Goal: Task Accomplishment & Management: Use online tool/utility

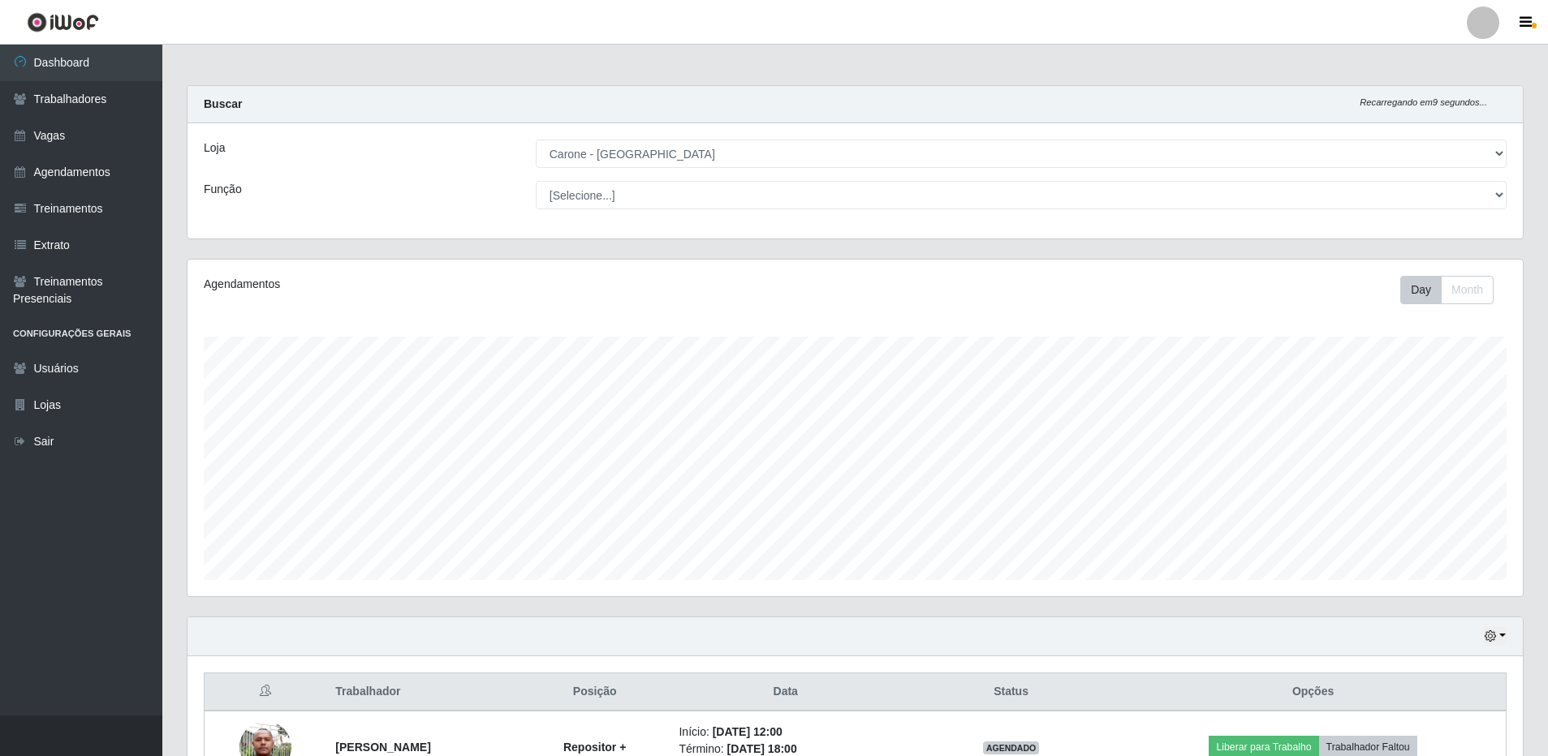
select select "524"
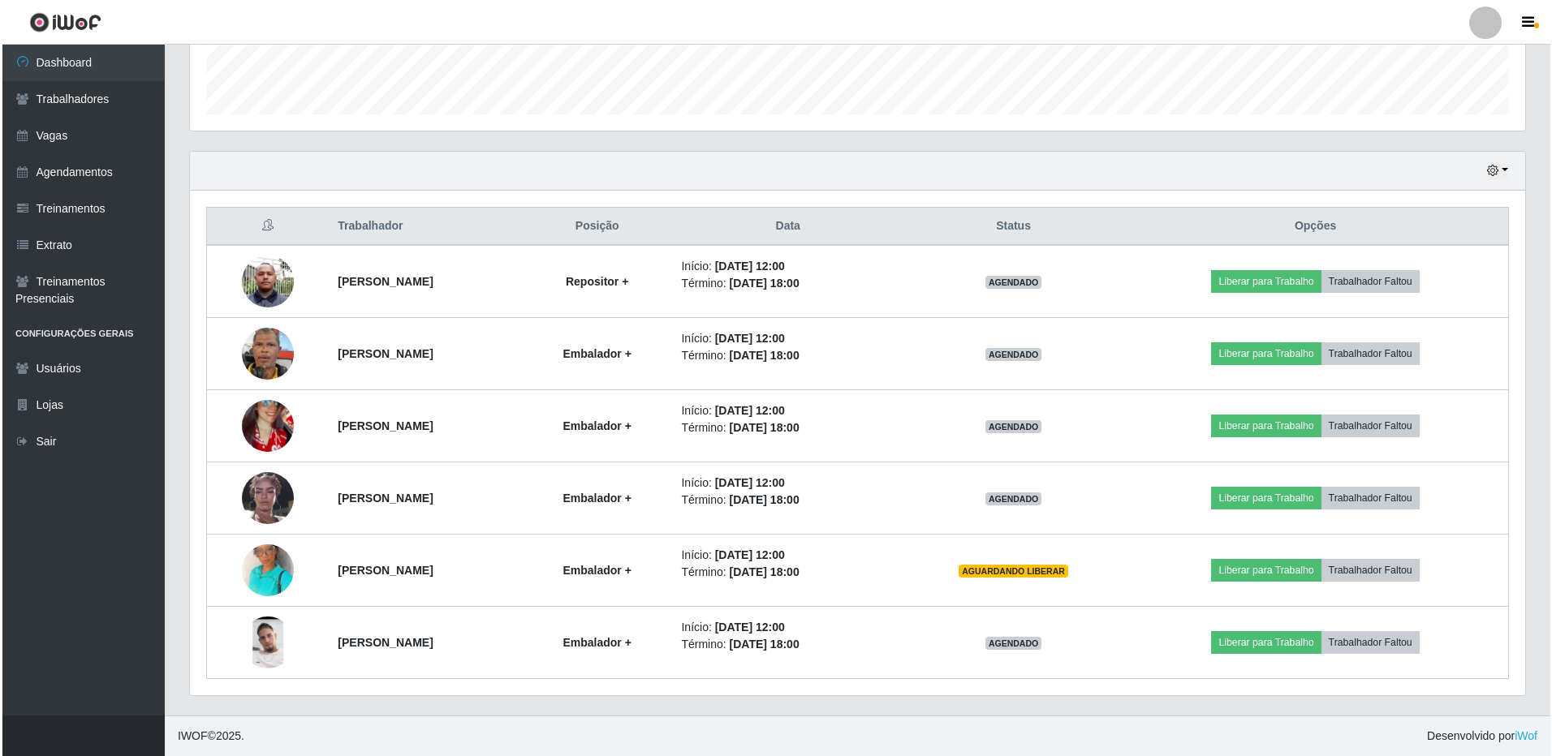
scroll to position [337, 1335]
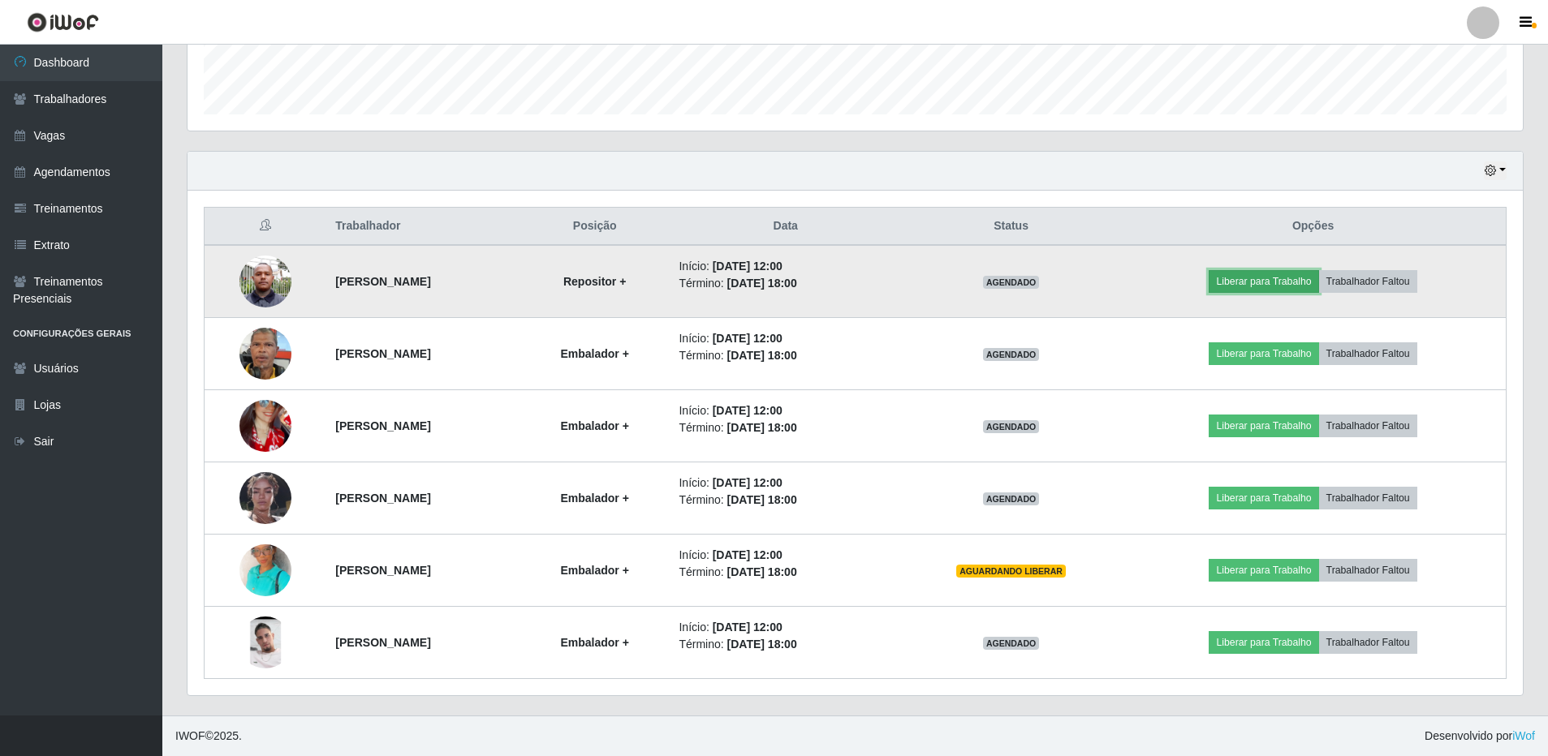
click at [1269, 284] on button "Liberar para Trabalho" at bounding box center [1263, 281] width 110 height 23
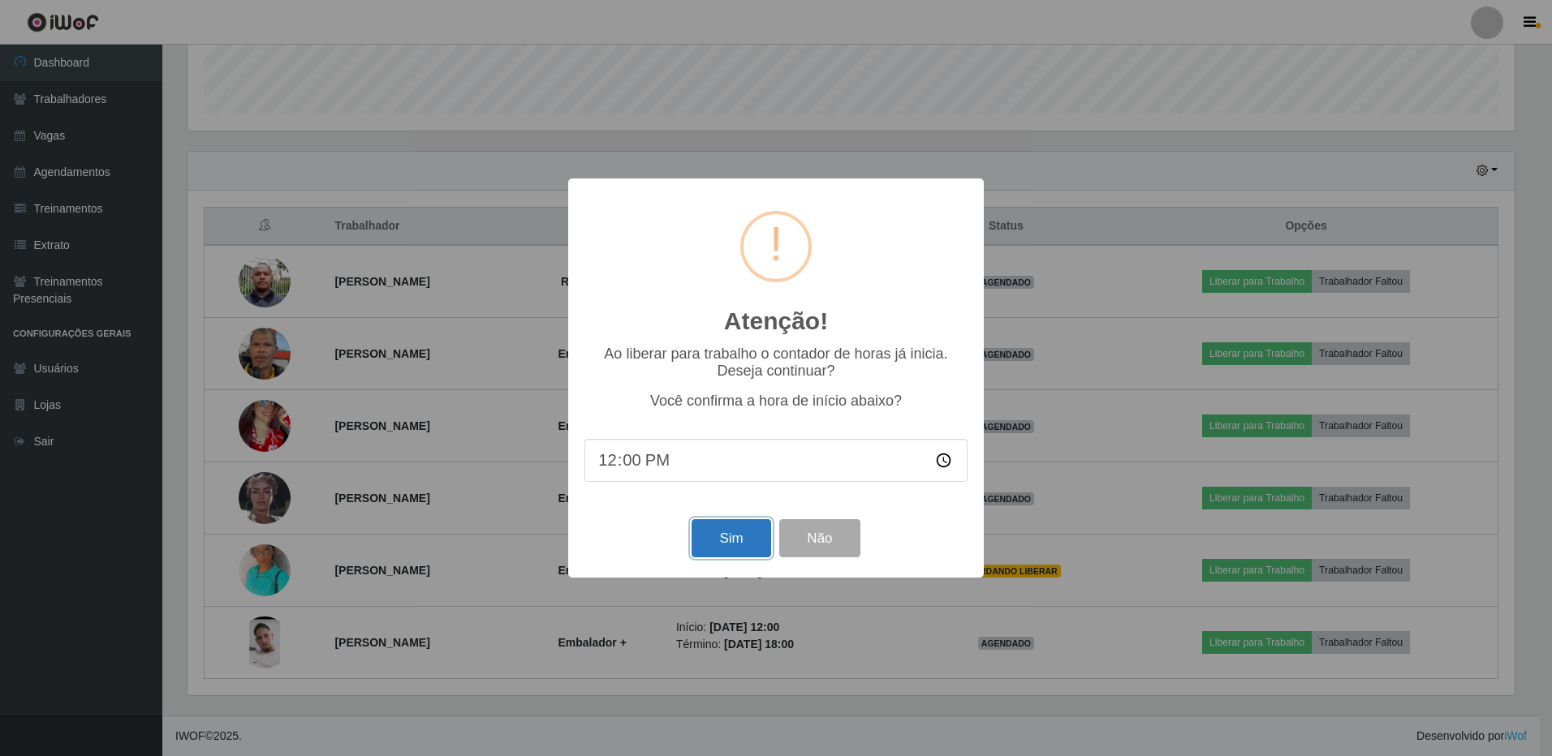
click at [737, 536] on button "Sim" at bounding box center [730, 538] width 79 height 38
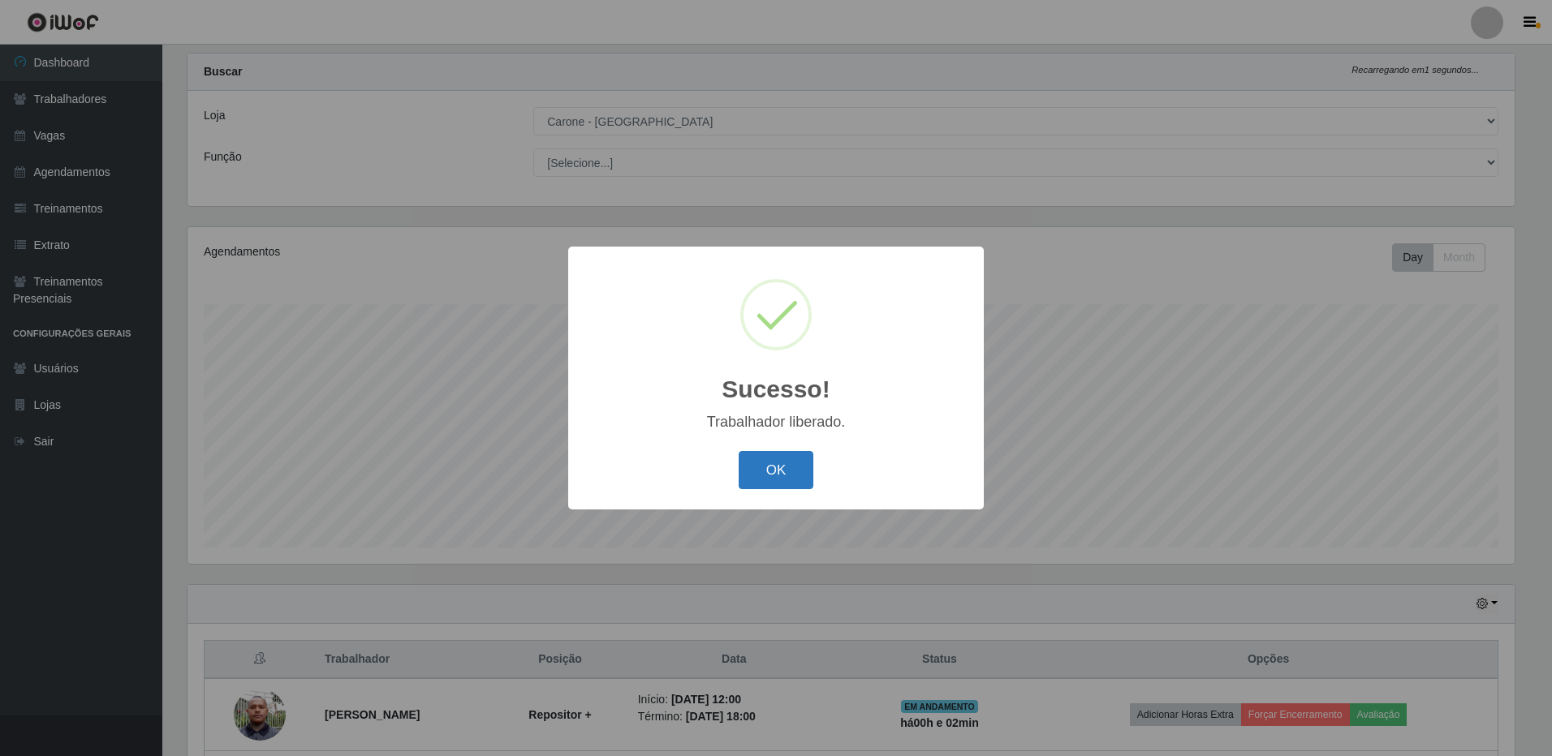
click at [784, 464] on button "OK" at bounding box center [776, 470] width 75 height 38
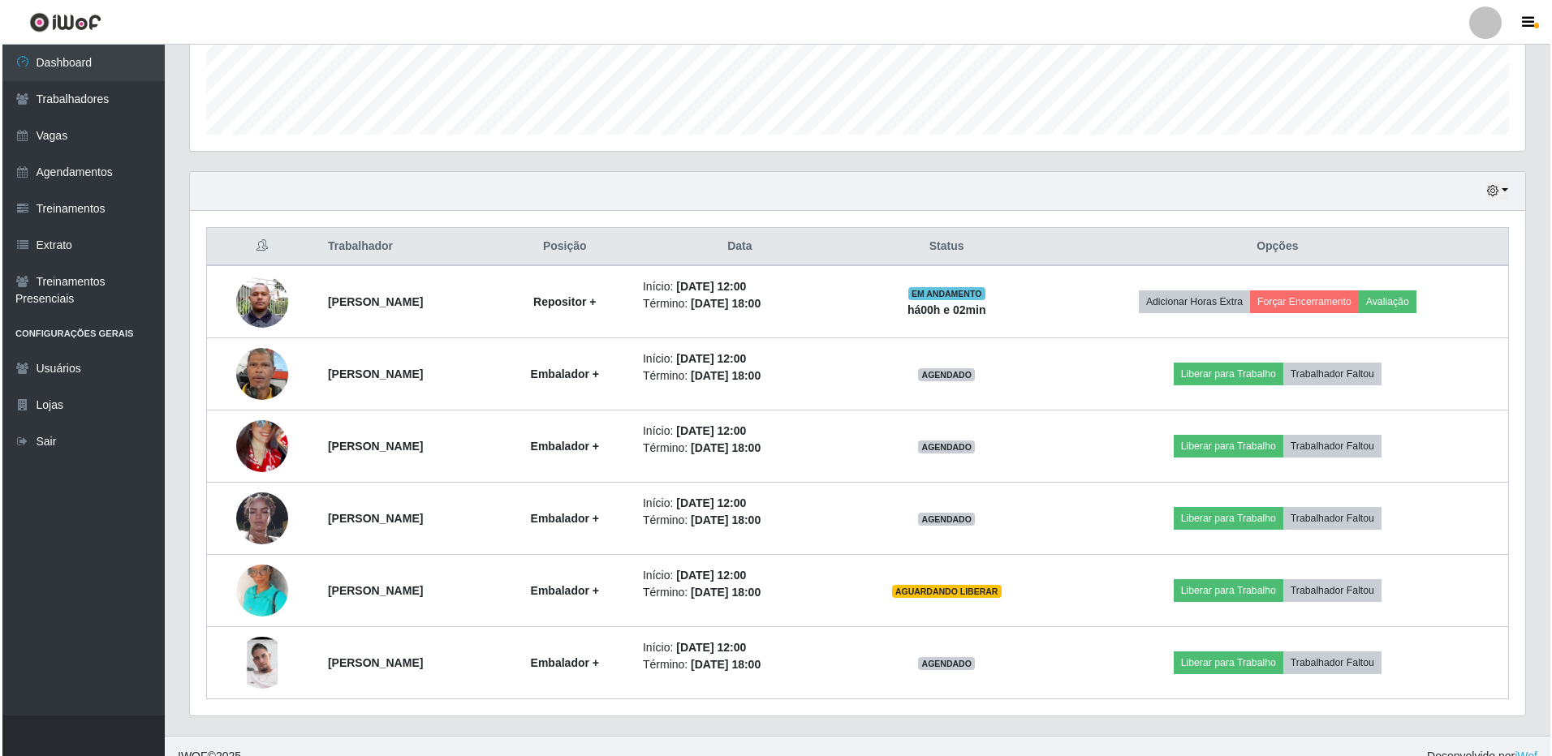
scroll to position [466, 0]
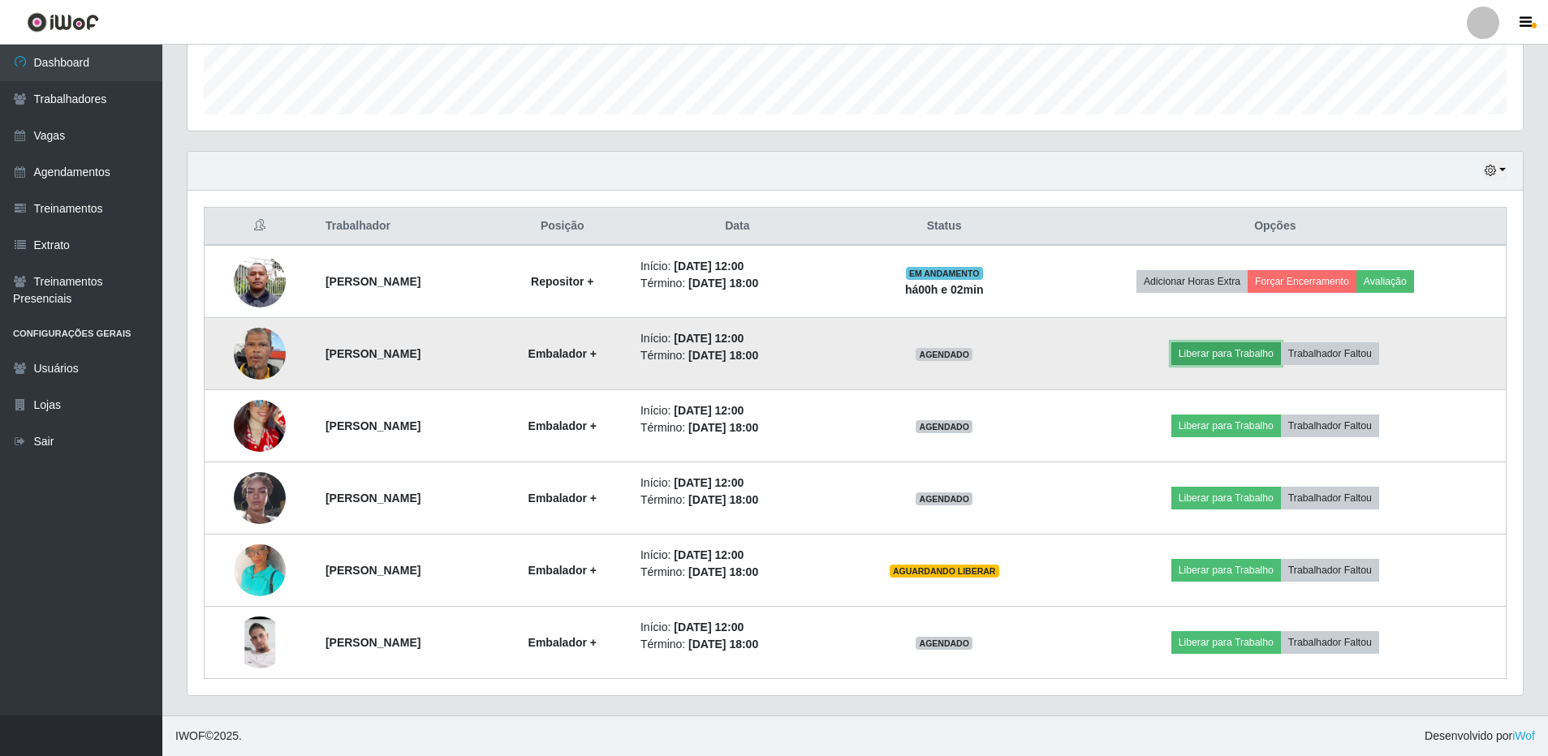
click at [1229, 357] on button "Liberar para Trabalho" at bounding box center [1226, 353] width 110 height 23
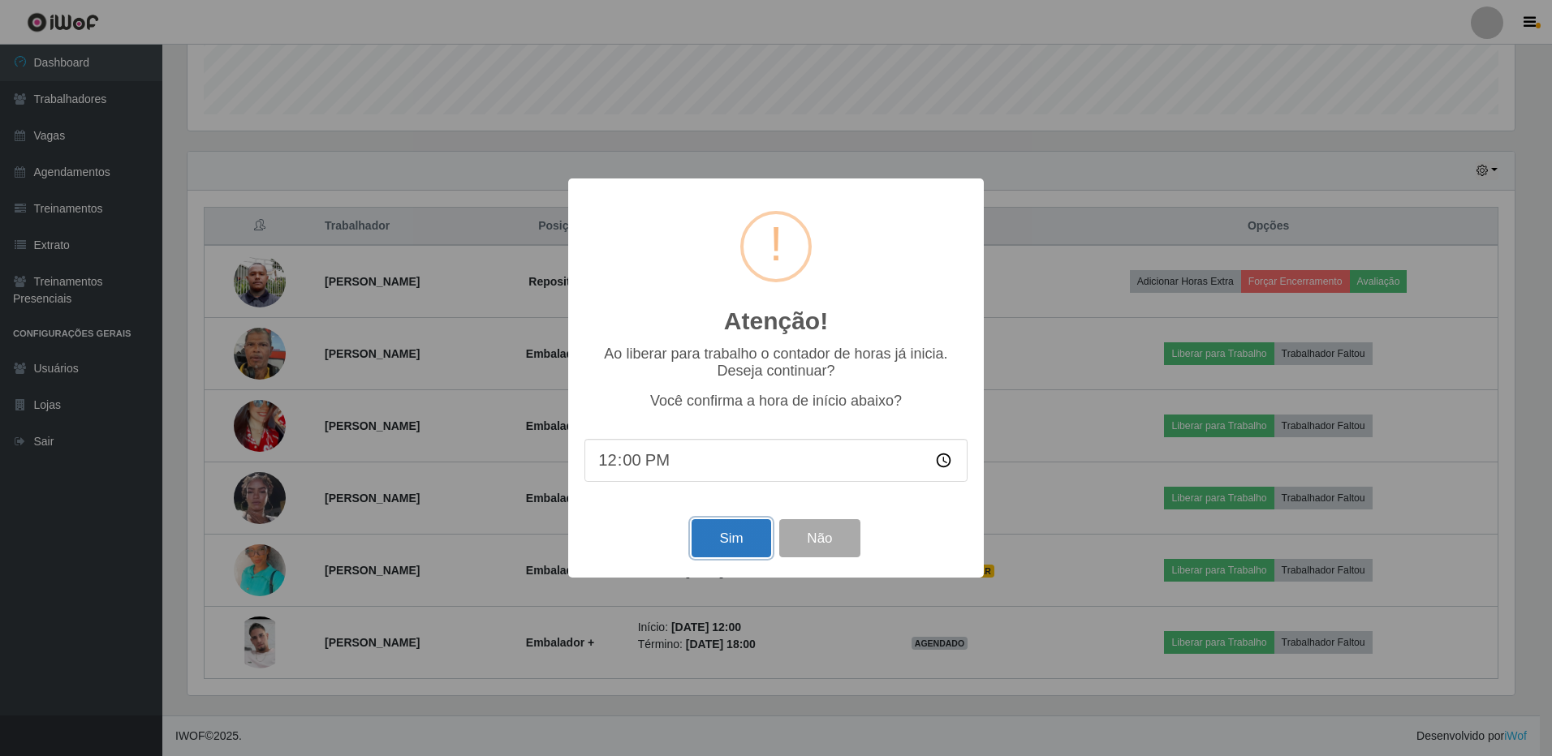
click at [719, 535] on button "Sim" at bounding box center [730, 538] width 79 height 38
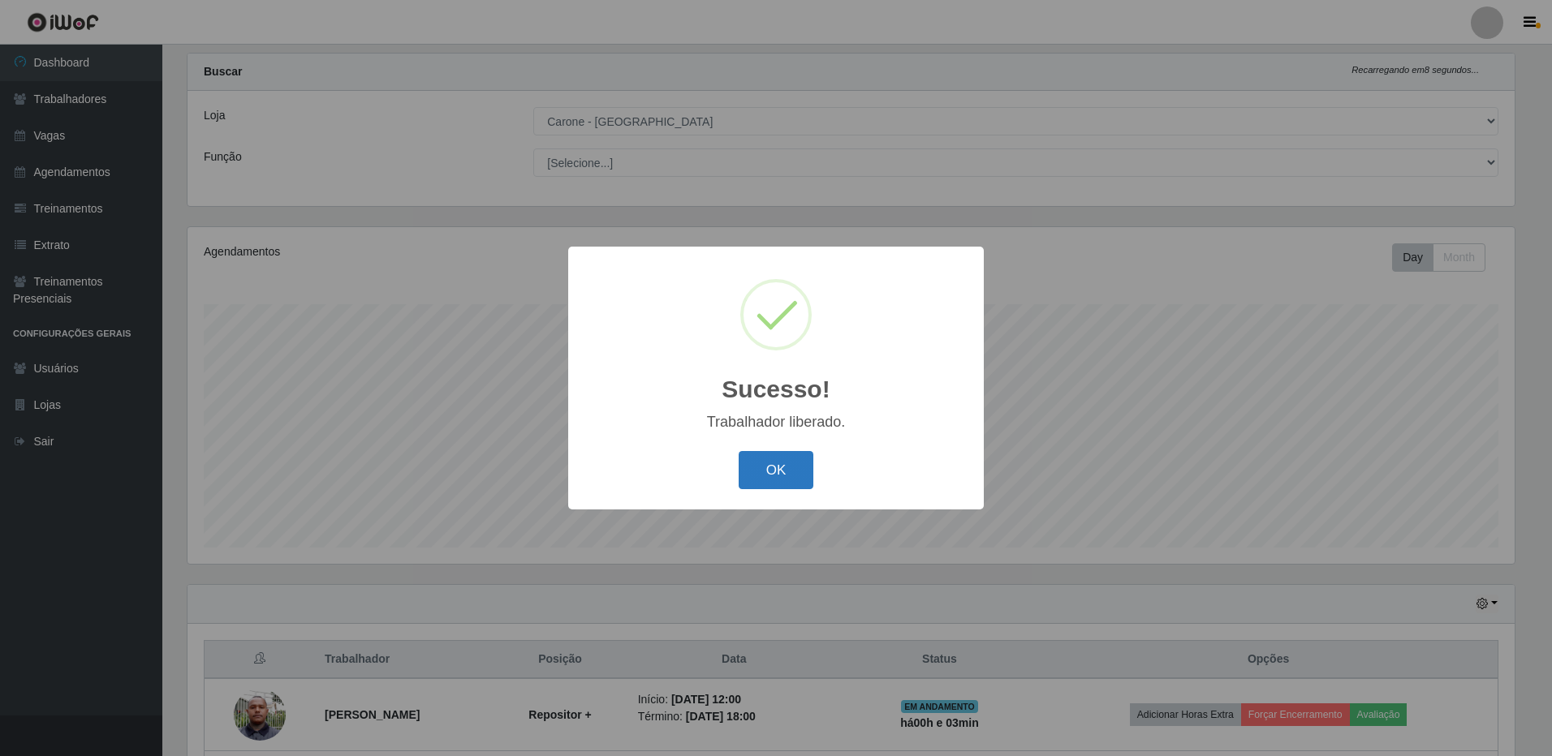
click at [786, 473] on button "OK" at bounding box center [776, 470] width 75 height 38
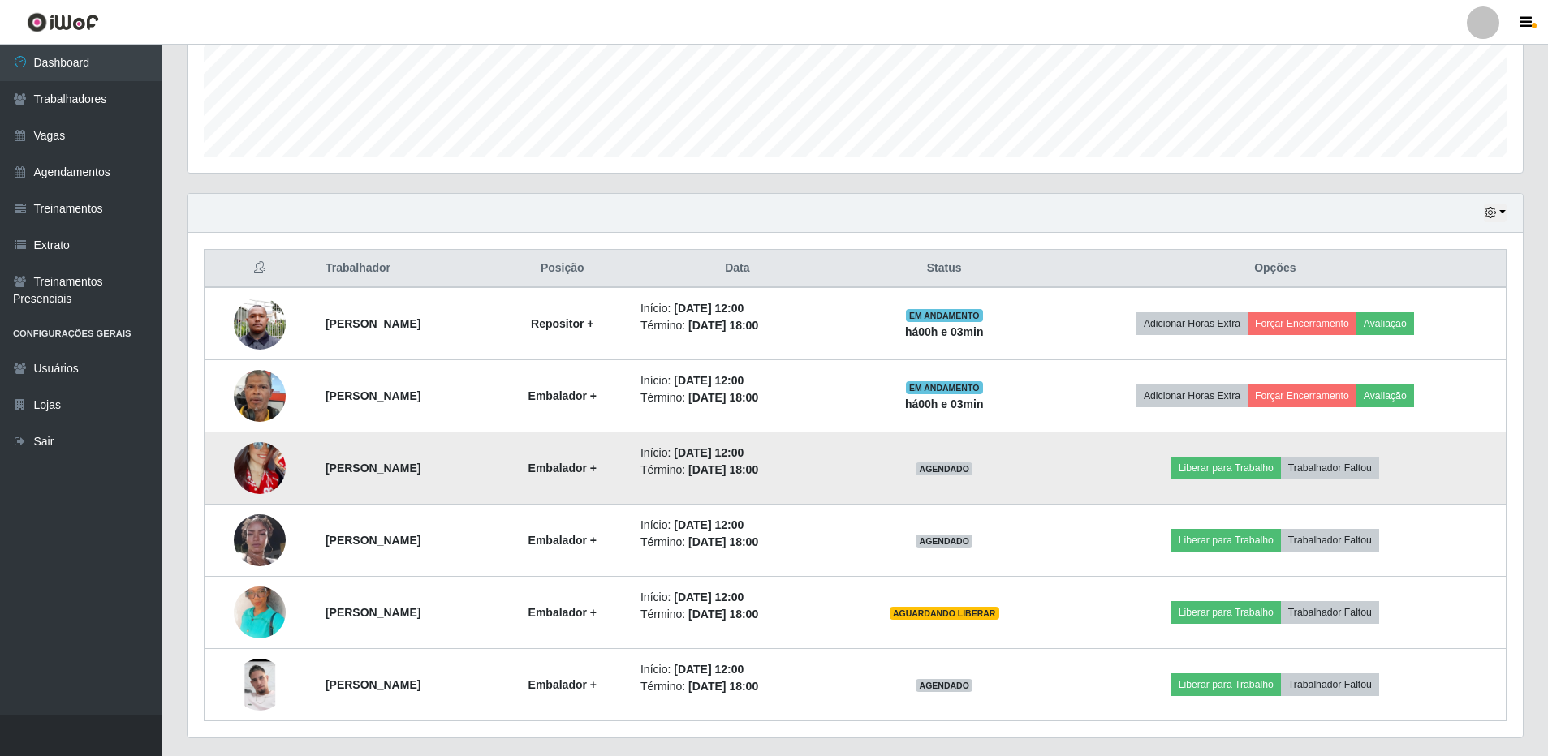
scroll to position [438, 0]
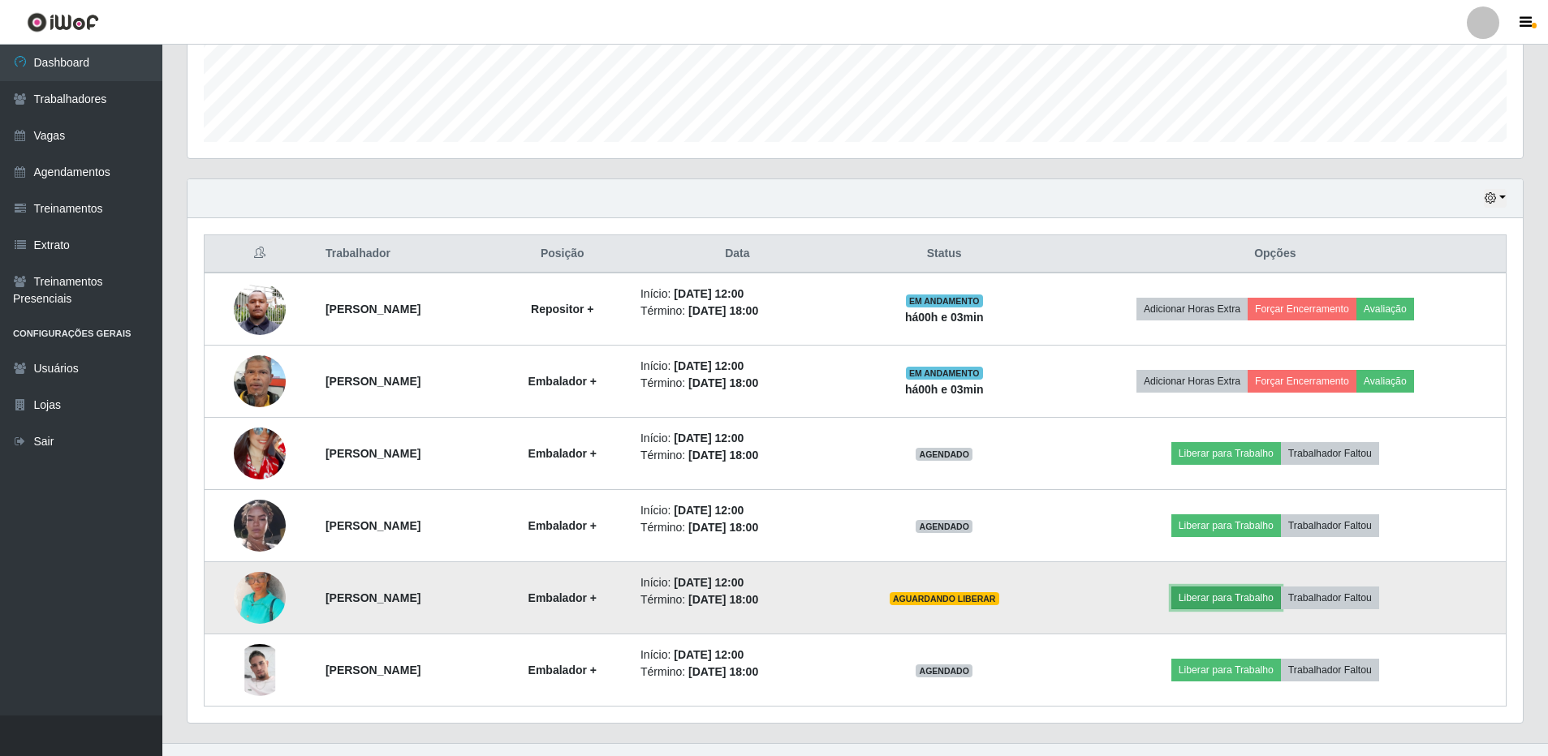
click at [1221, 598] on button "Liberar para Trabalho" at bounding box center [1226, 598] width 110 height 23
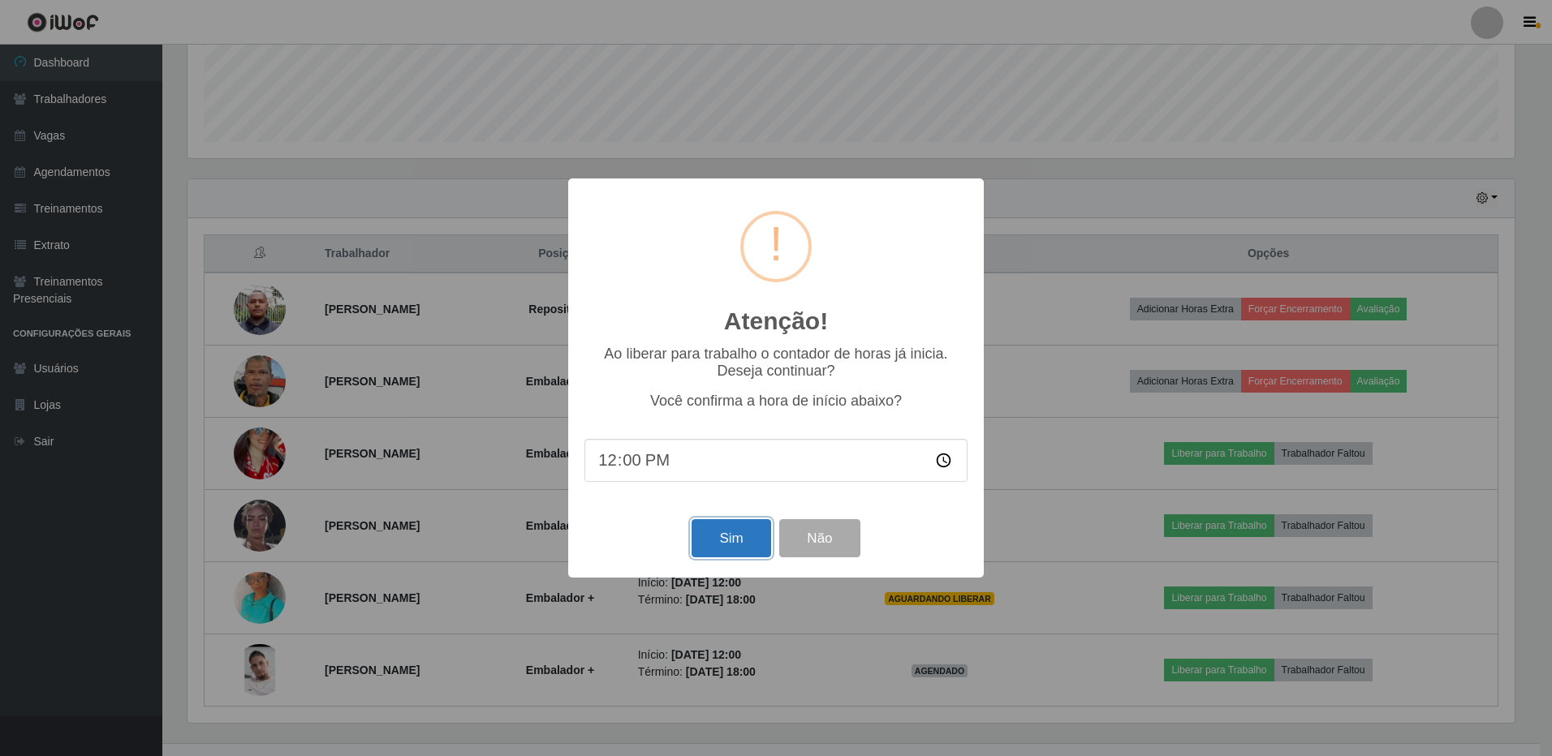
click at [749, 549] on button "Sim" at bounding box center [730, 538] width 79 height 38
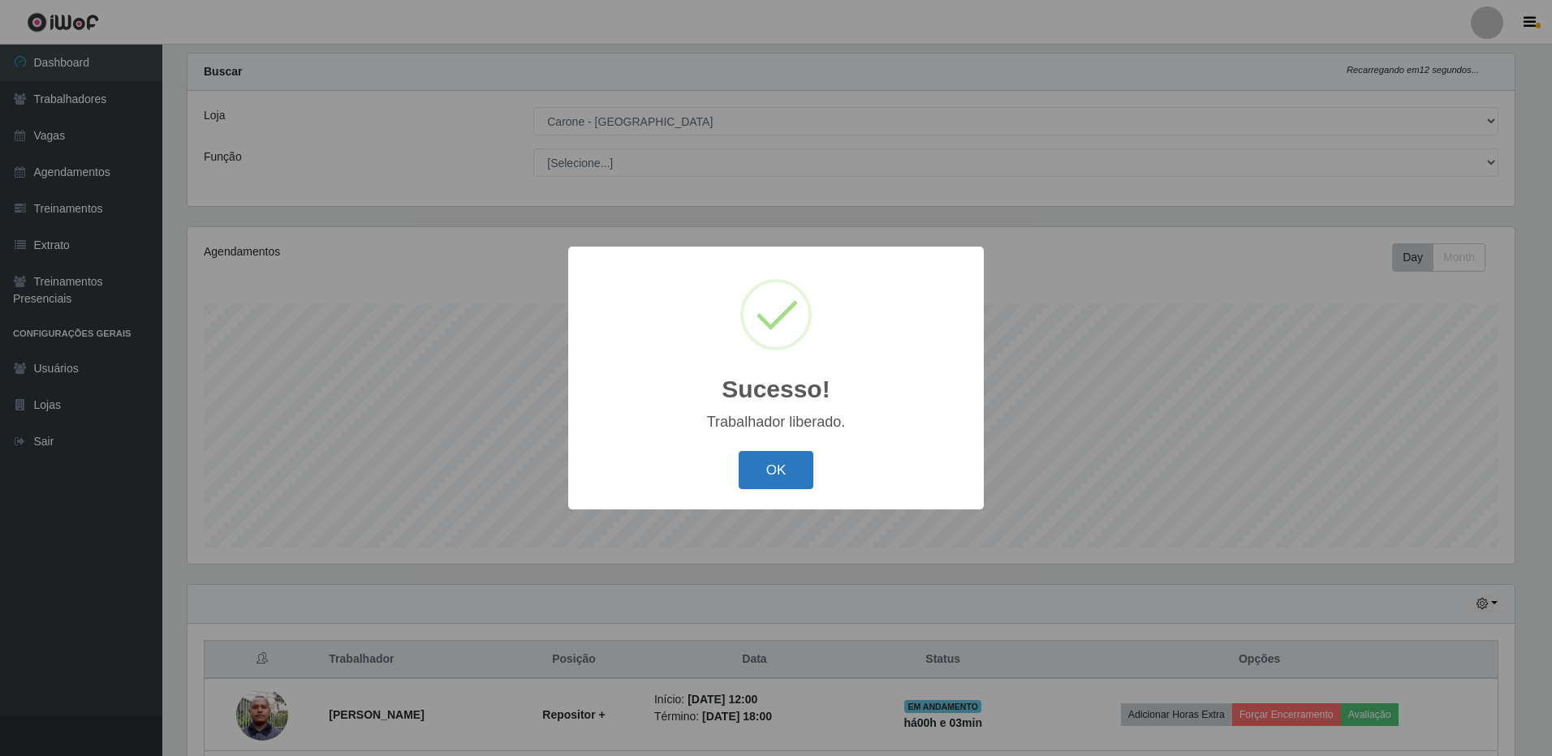
click at [797, 467] on button "OK" at bounding box center [776, 470] width 75 height 38
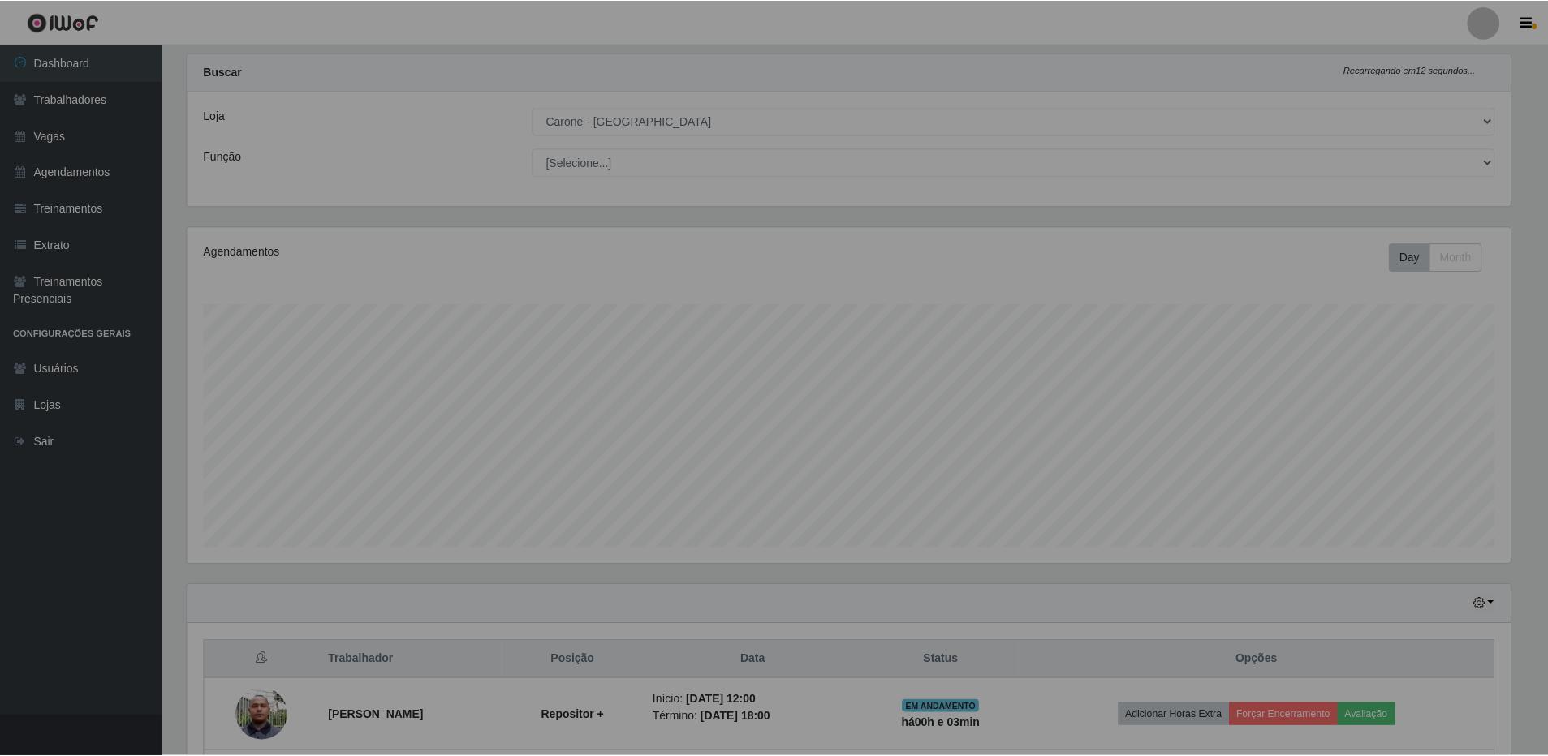
scroll to position [0, 0]
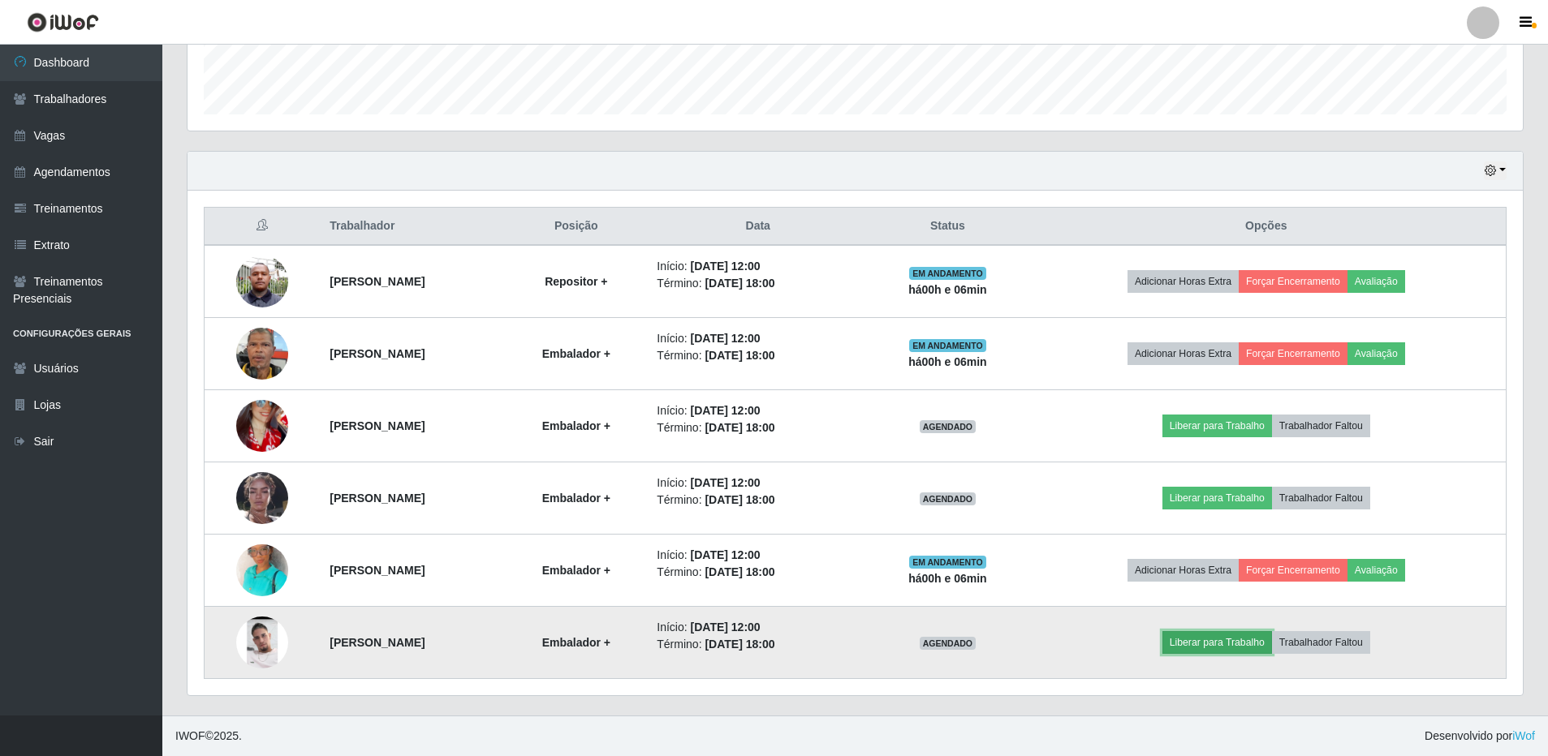
click at [1237, 642] on button "Liberar para Trabalho" at bounding box center [1217, 642] width 110 height 23
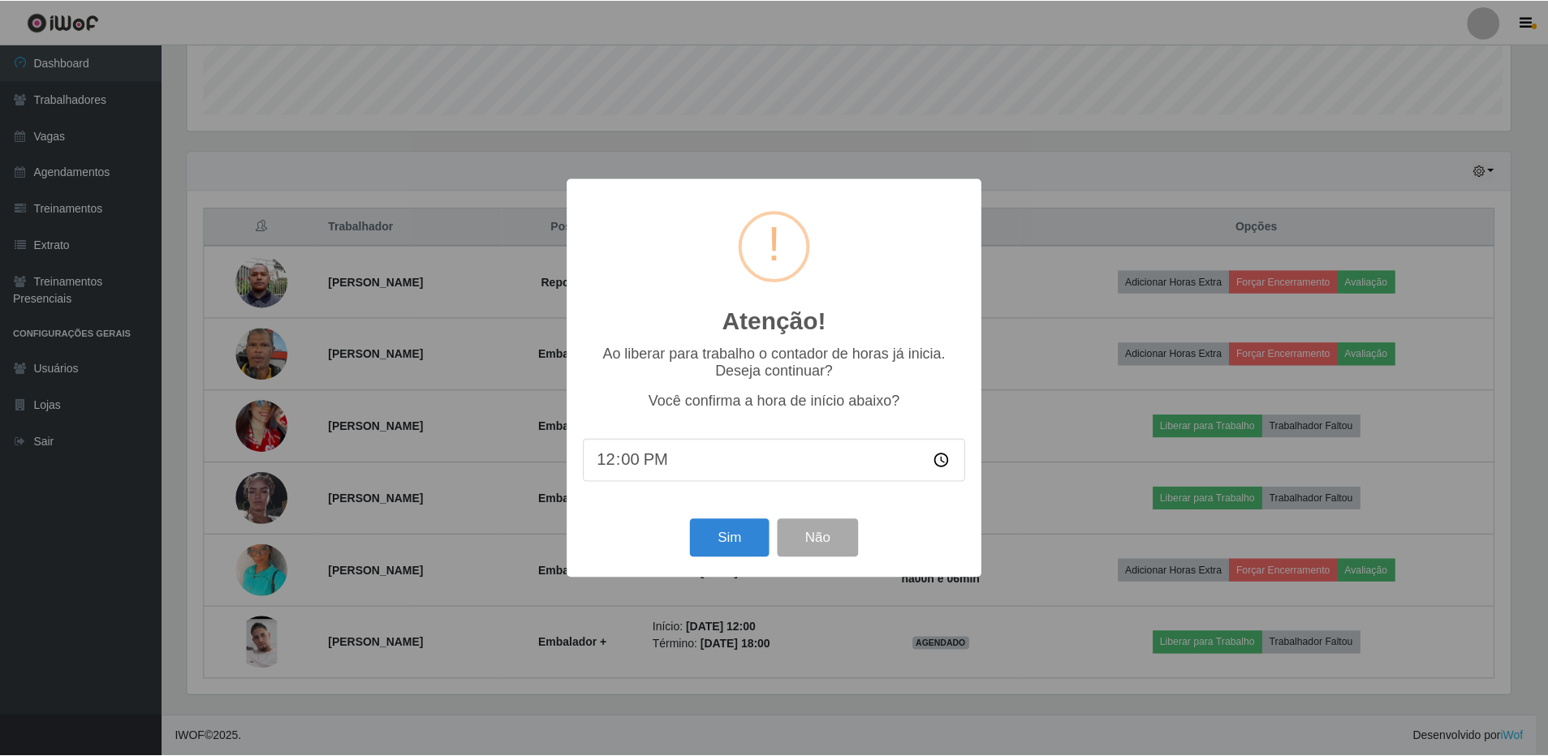
scroll to position [337, 1327]
click at [730, 538] on button "Sim" at bounding box center [730, 538] width 79 height 38
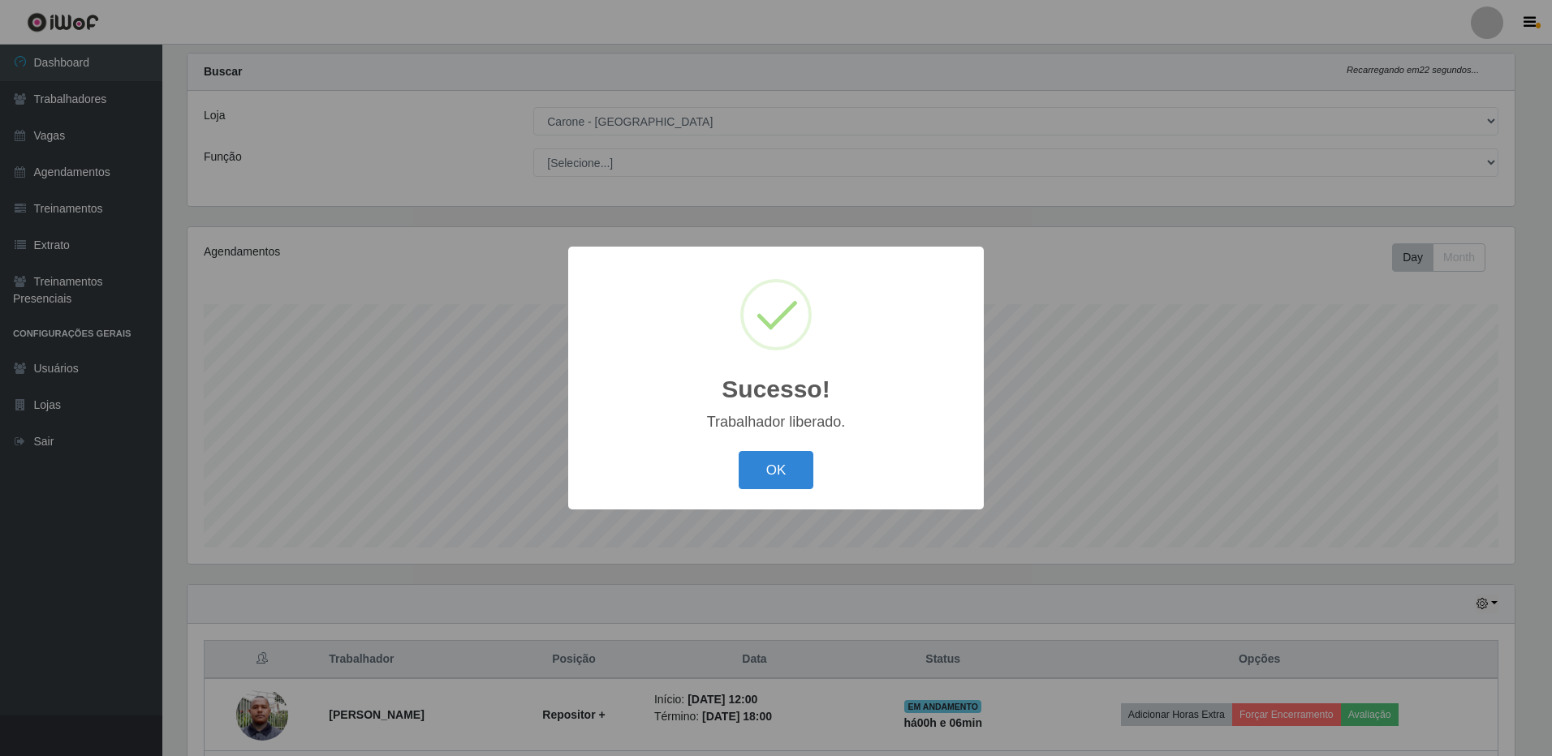
click at [773, 475] on button "OK" at bounding box center [776, 470] width 75 height 38
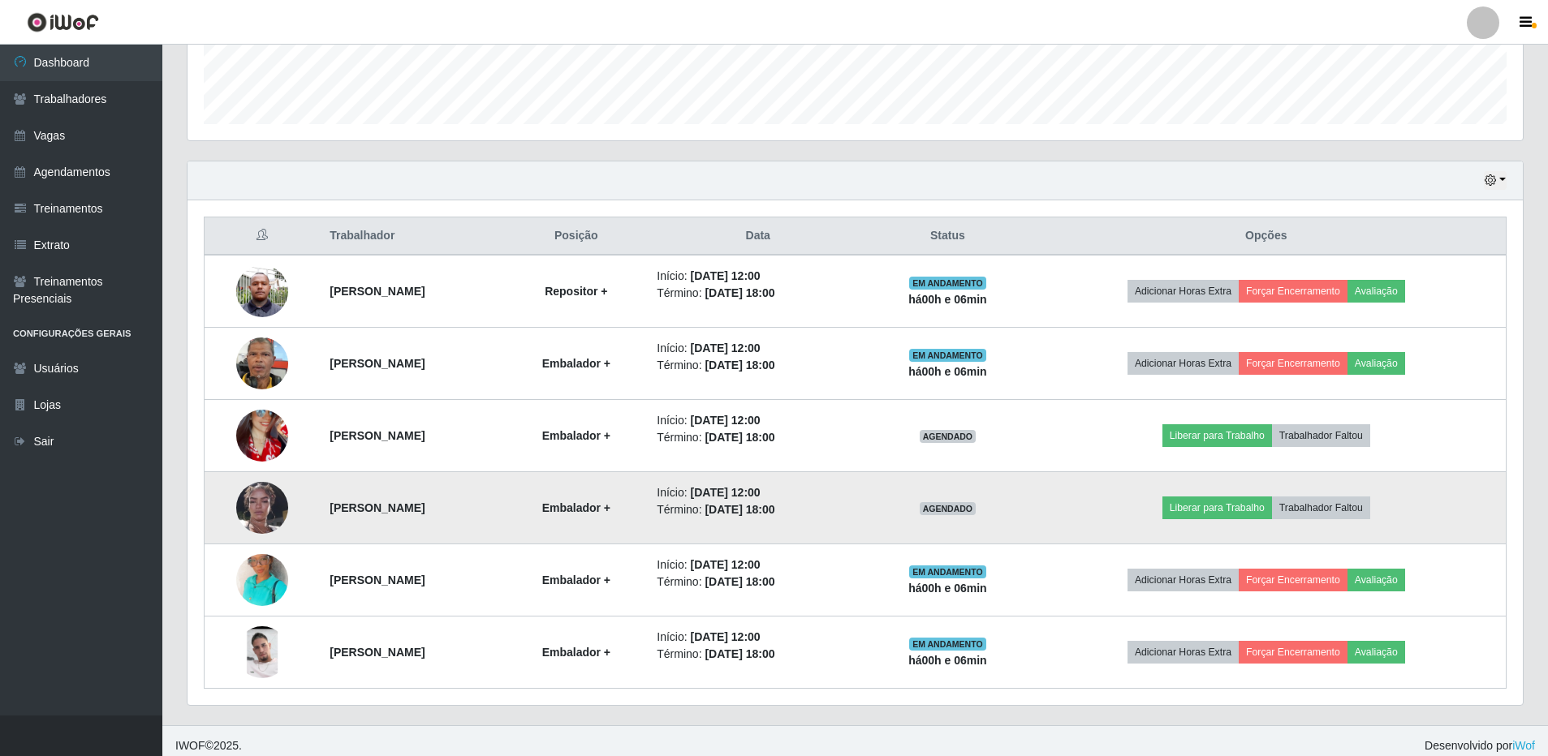
scroll to position [466, 0]
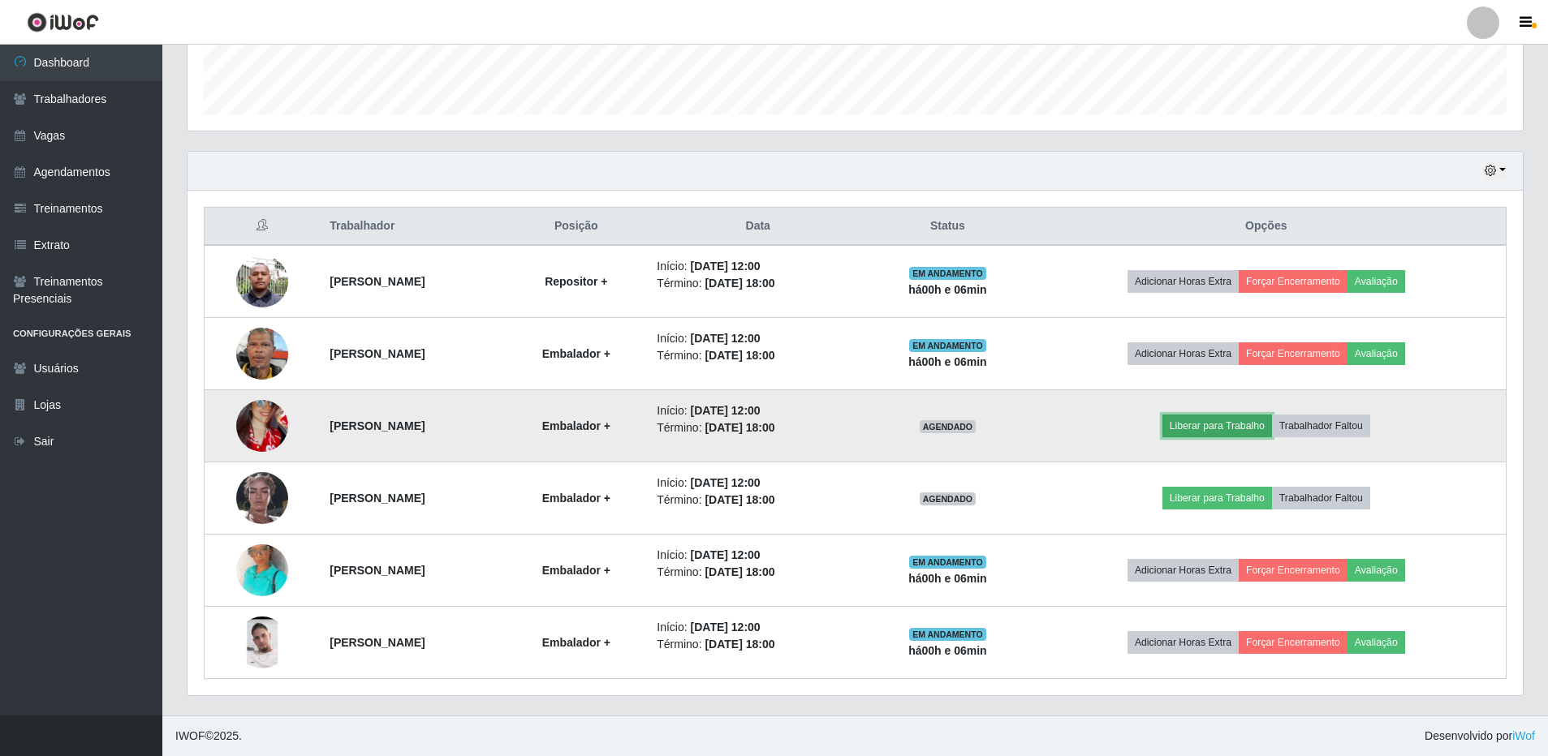
click at [1226, 423] on button "Liberar para Trabalho" at bounding box center [1217, 426] width 110 height 23
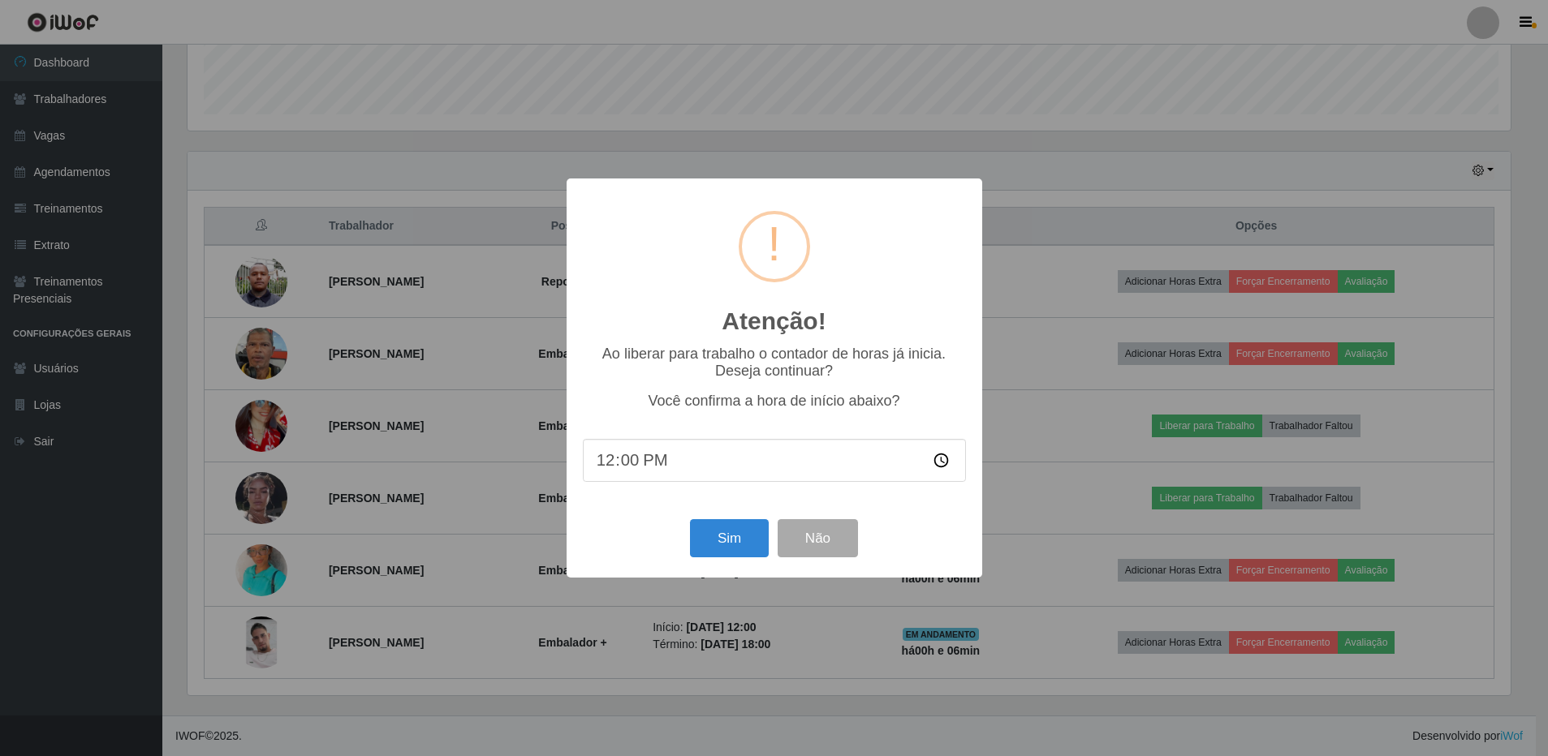
scroll to position [337, 1327]
click at [747, 539] on button "Sim" at bounding box center [730, 538] width 79 height 38
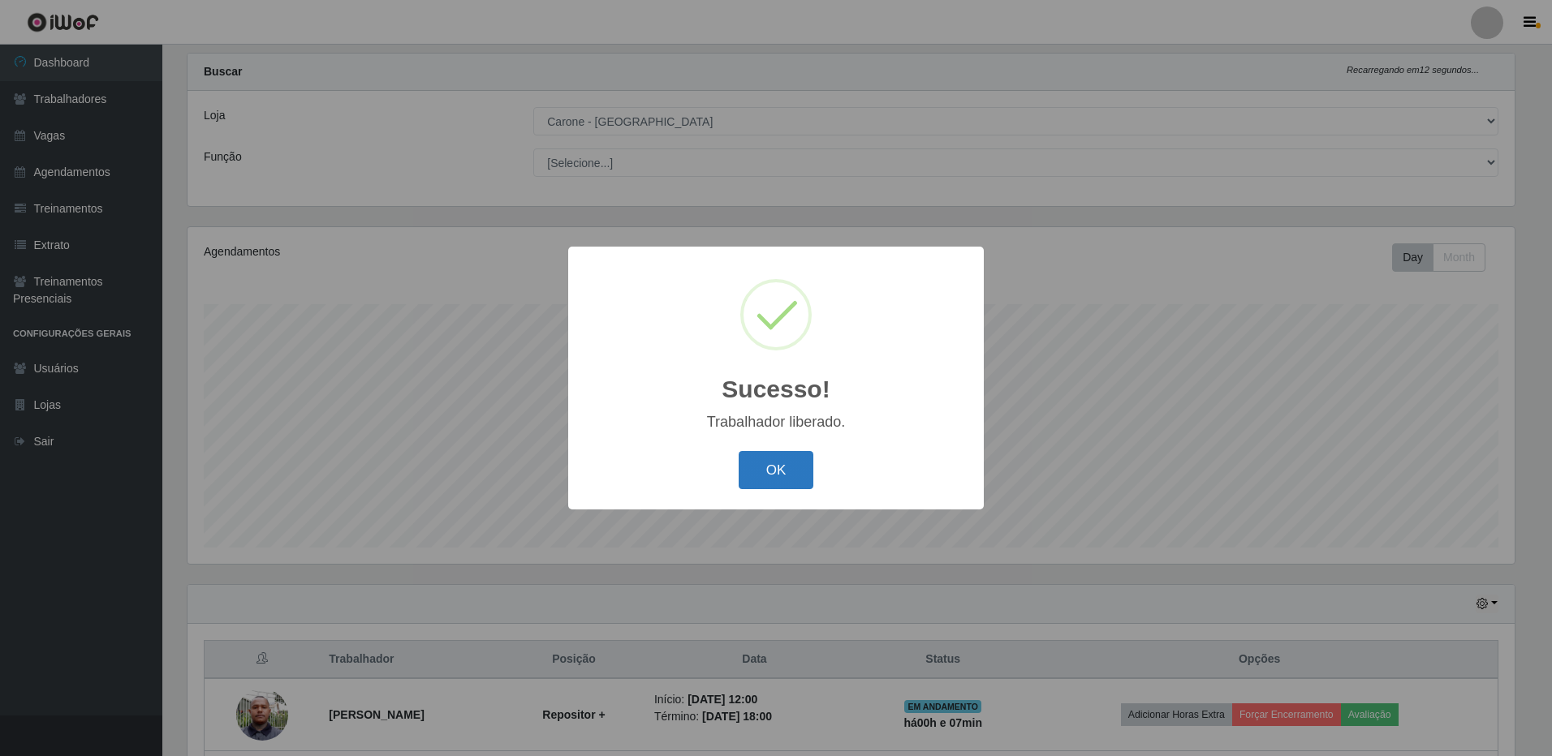
click at [761, 474] on button "OK" at bounding box center [776, 470] width 75 height 38
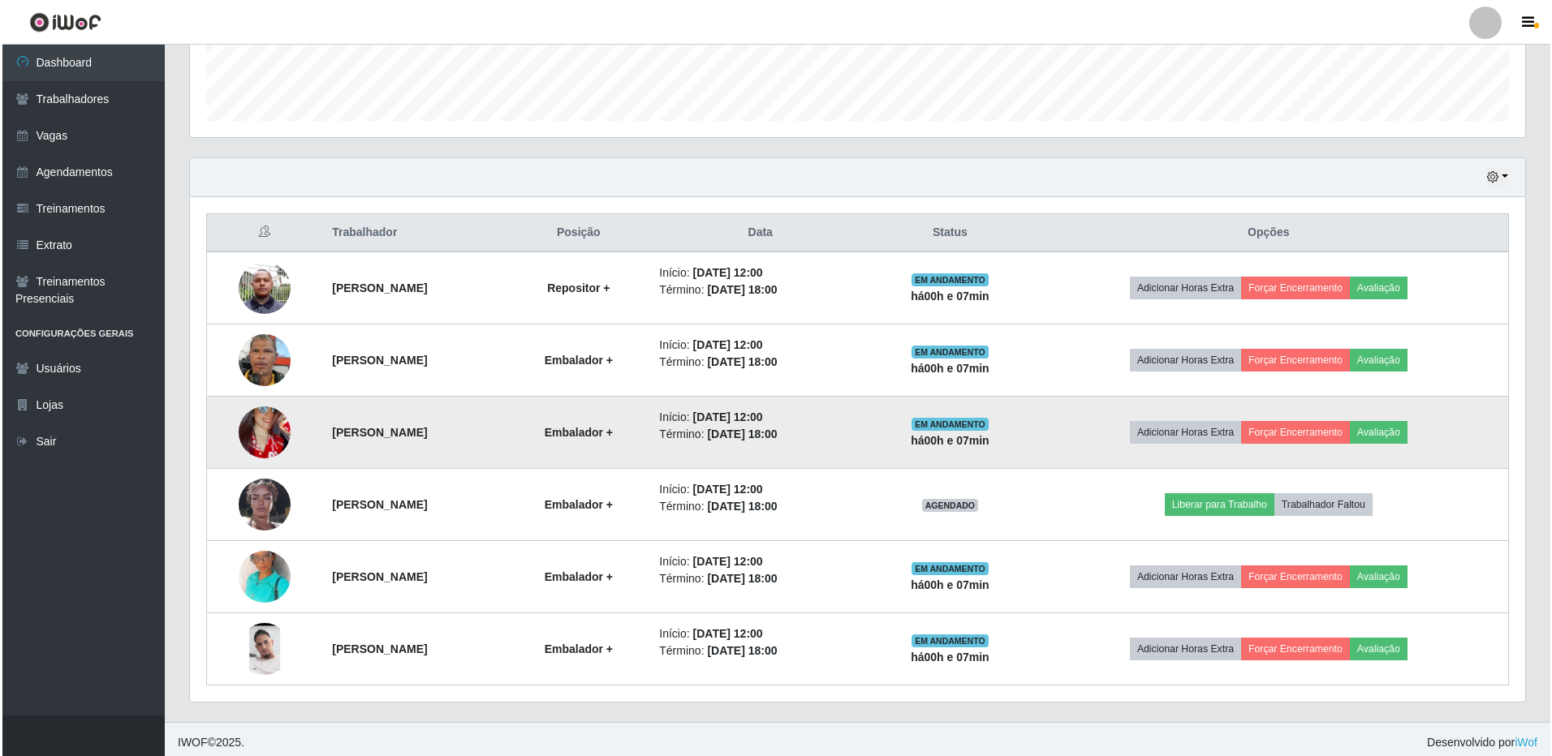
scroll to position [466, 0]
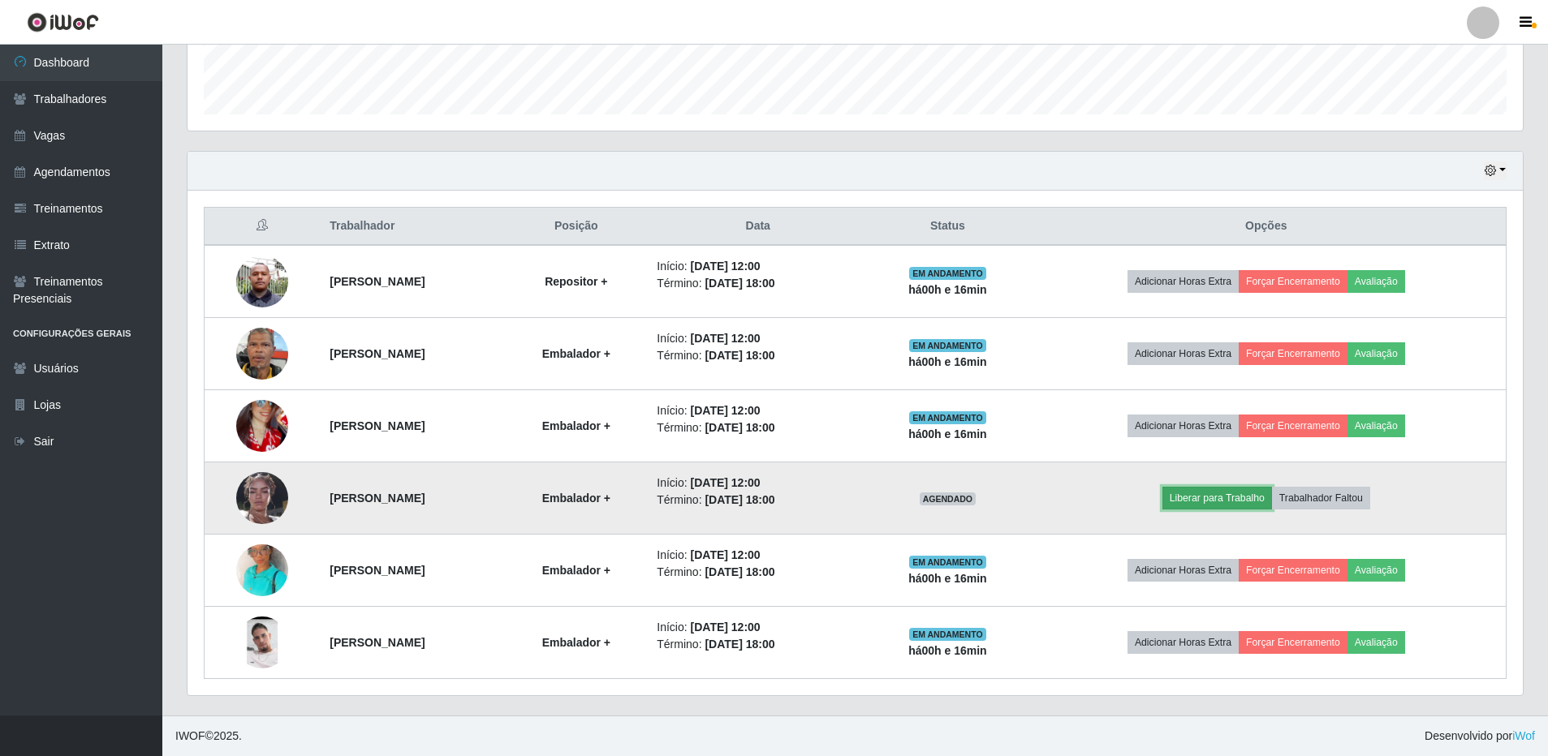
click at [1237, 504] on button "Liberar para Trabalho" at bounding box center [1217, 498] width 110 height 23
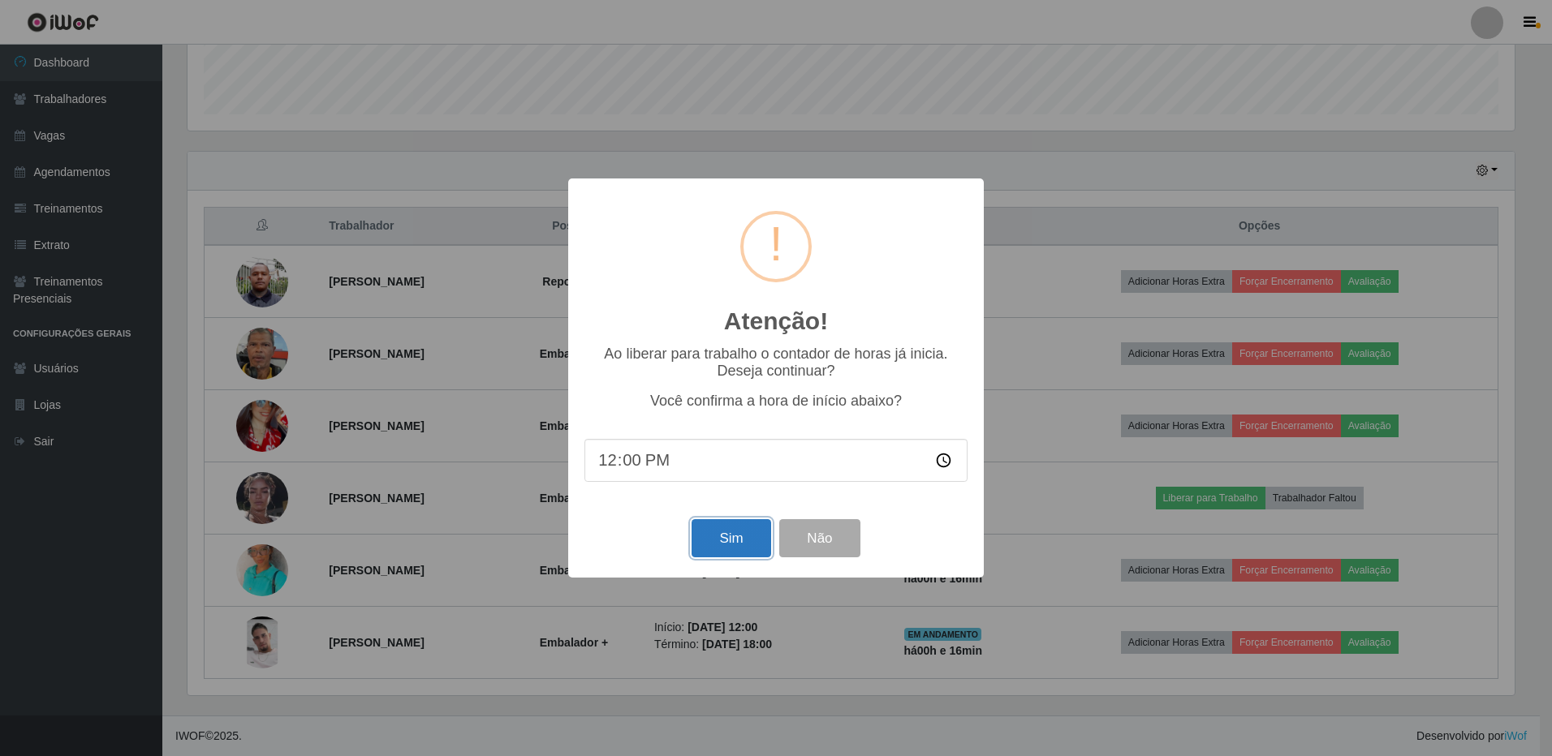
click at [753, 545] on button "Sim" at bounding box center [730, 538] width 79 height 38
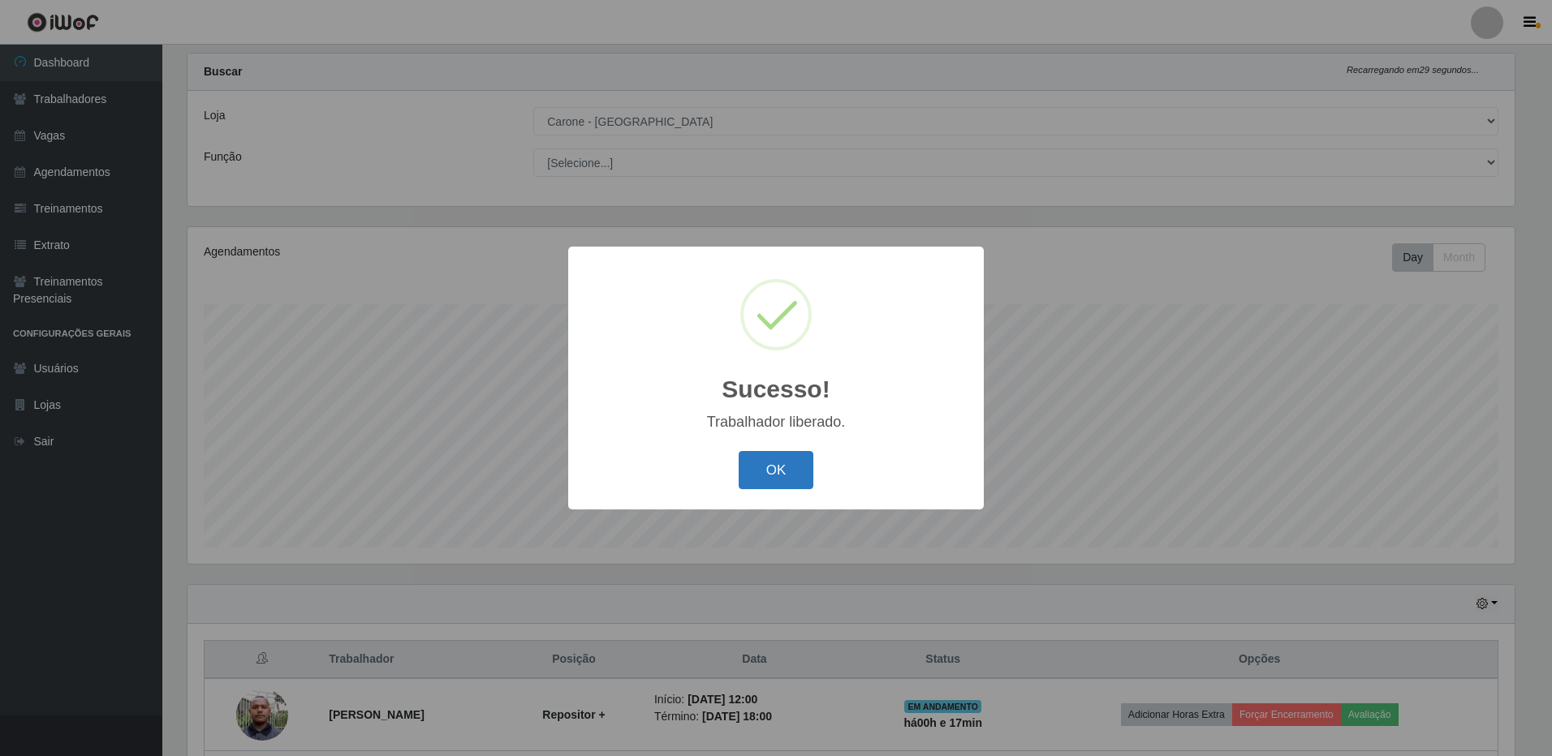
click at [785, 470] on button "OK" at bounding box center [776, 470] width 75 height 38
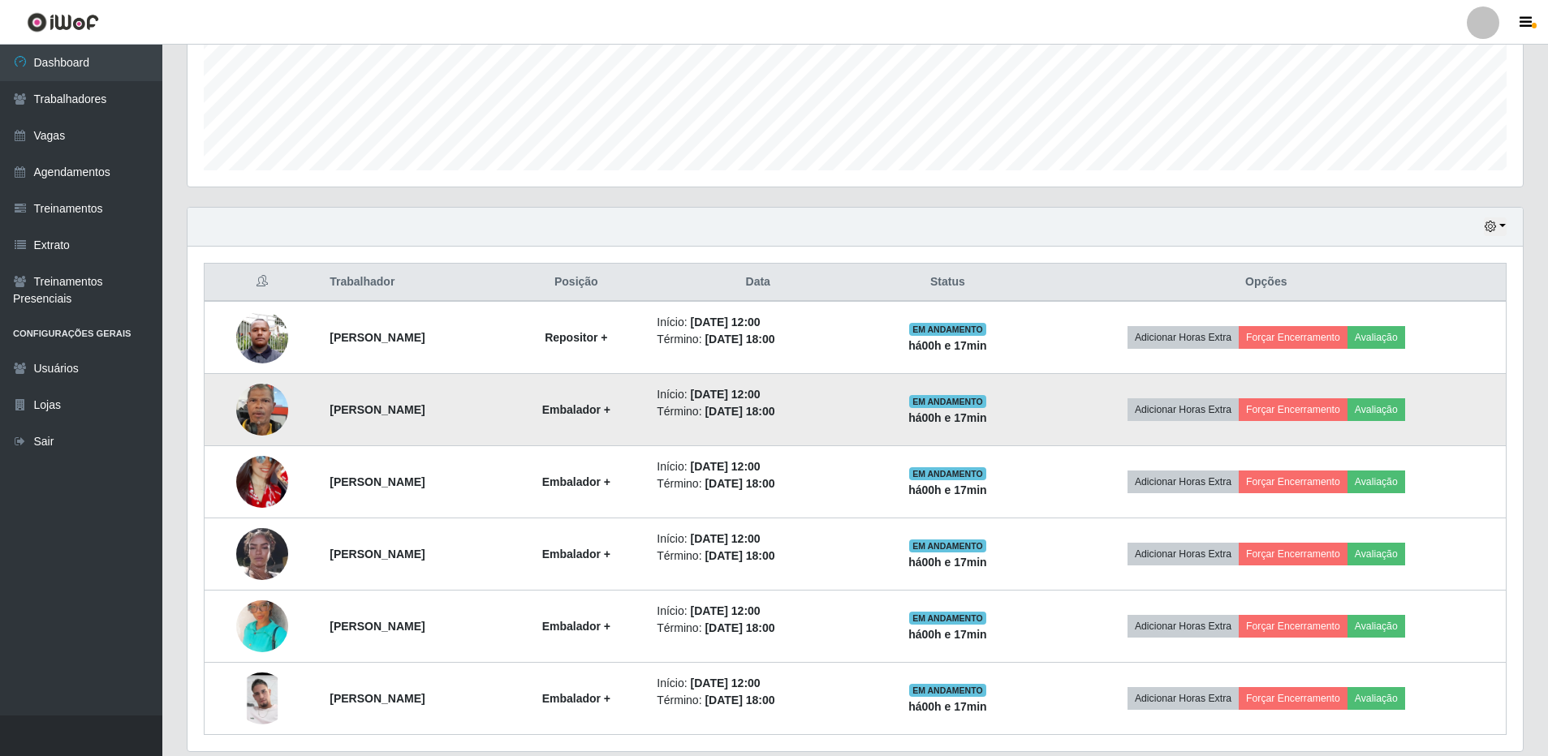
scroll to position [466, 0]
